Goal: Find specific page/section: Find specific page/section

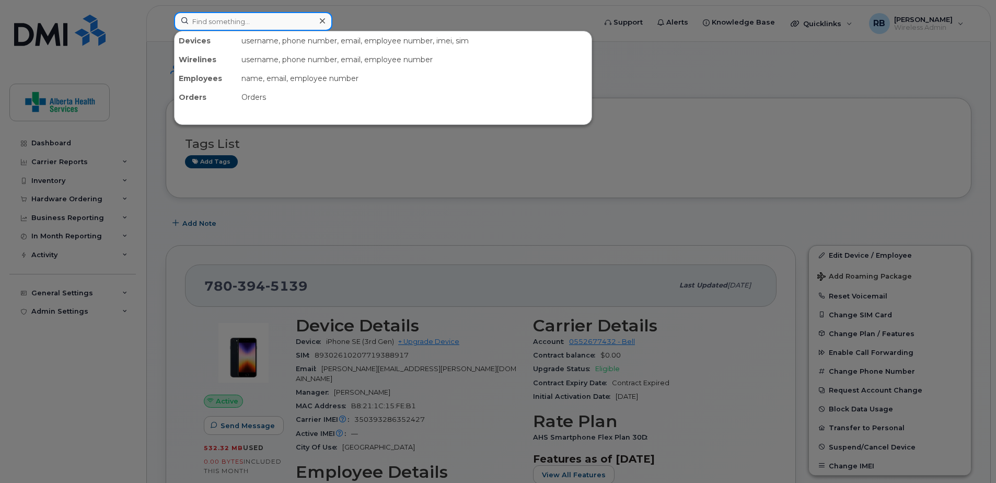
click at [240, 26] on input at bounding box center [253, 21] width 158 height 19
paste input "7808195866"
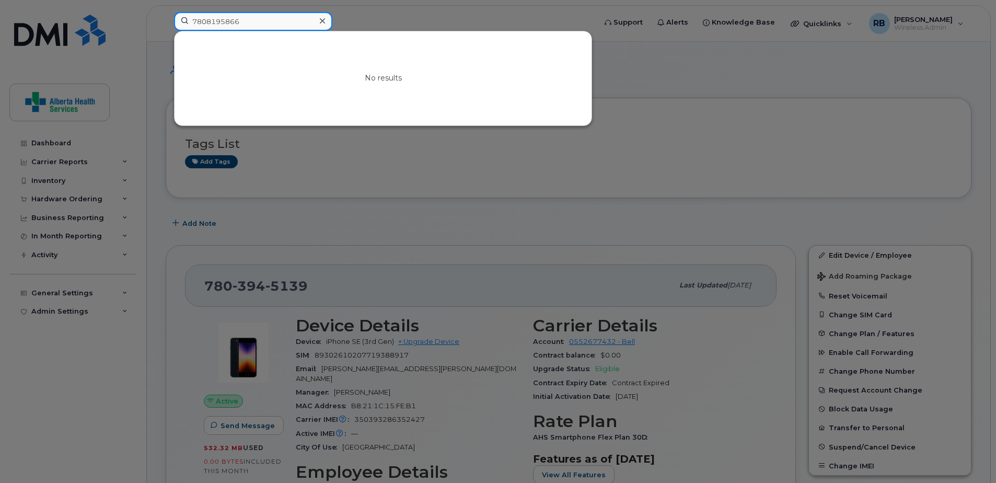
type input "7808195866"
click at [325, 18] on div at bounding box center [321, 21] width 15 height 15
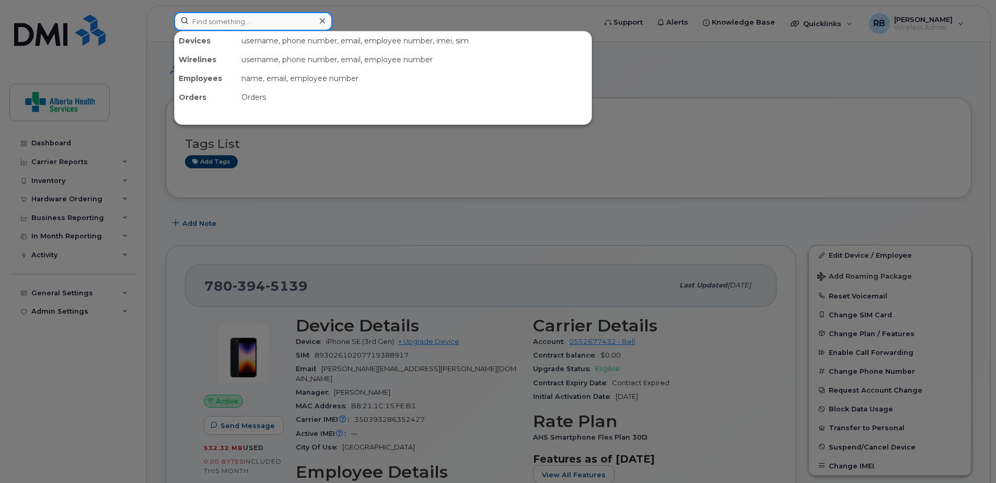
click at [252, 28] on input at bounding box center [253, 21] width 158 height 19
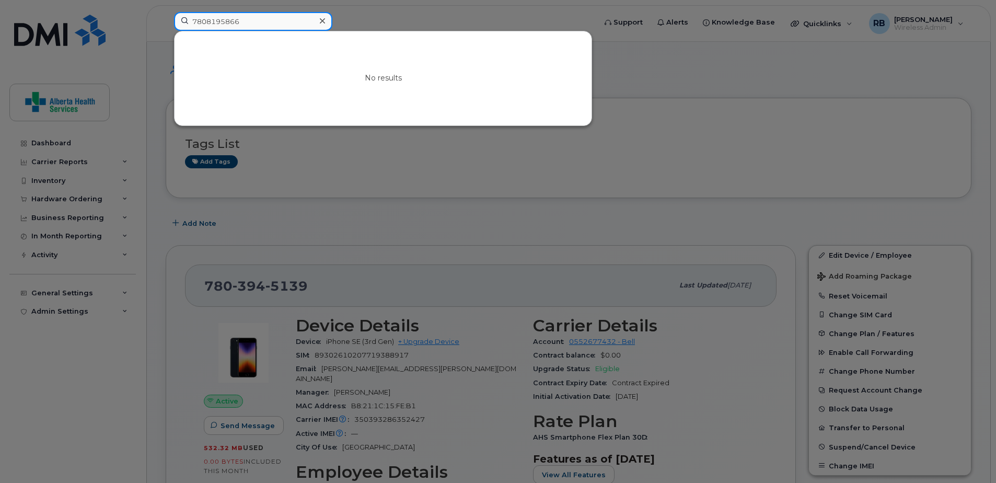
click at [250, 20] on input "7808195866" at bounding box center [253, 21] width 158 height 19
paste input "9031493"
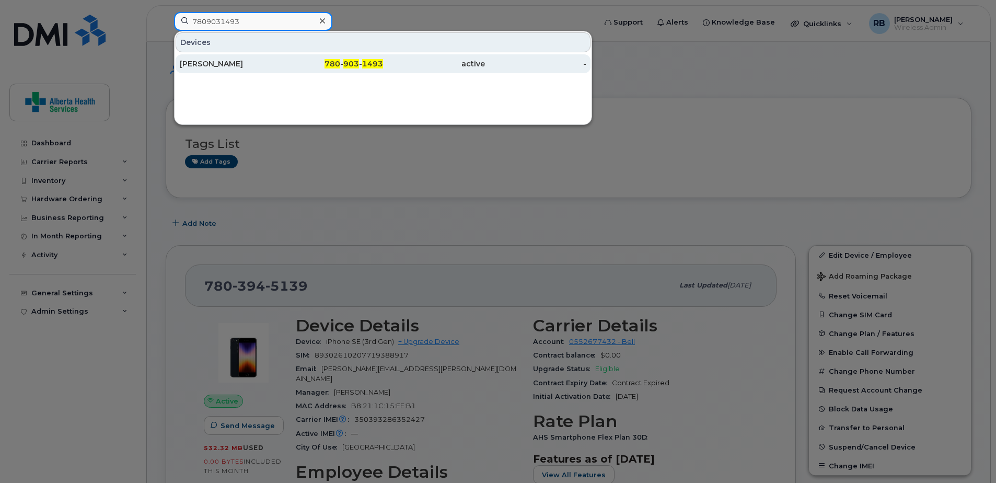
type input "7809031493"
click at [411, 70] on div "active" at bounding box center [434, 63] width 102 height 19
